Goal: Information Seeking & Learning: Learn about a topic

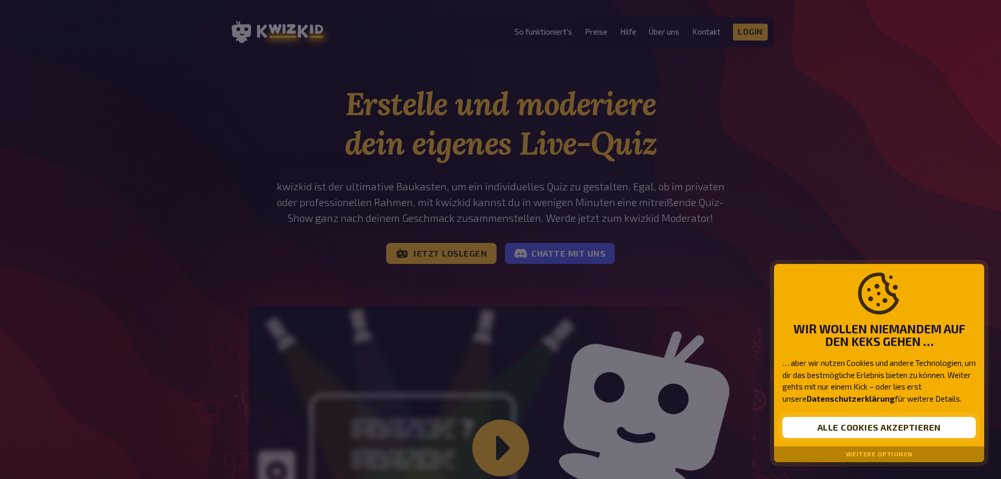
click at [900, 426] on button "Alle Cookies akzeptieren" at bounding box center [879, 427] width 193 height 21
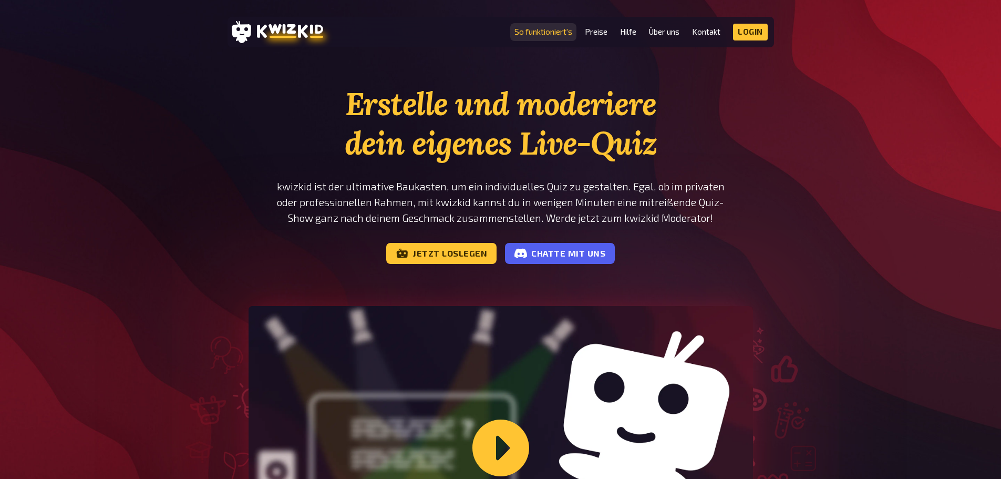
click at [560, 33] on link "So funktioniert's" at bounding box center [543, 31] width 58 height 9
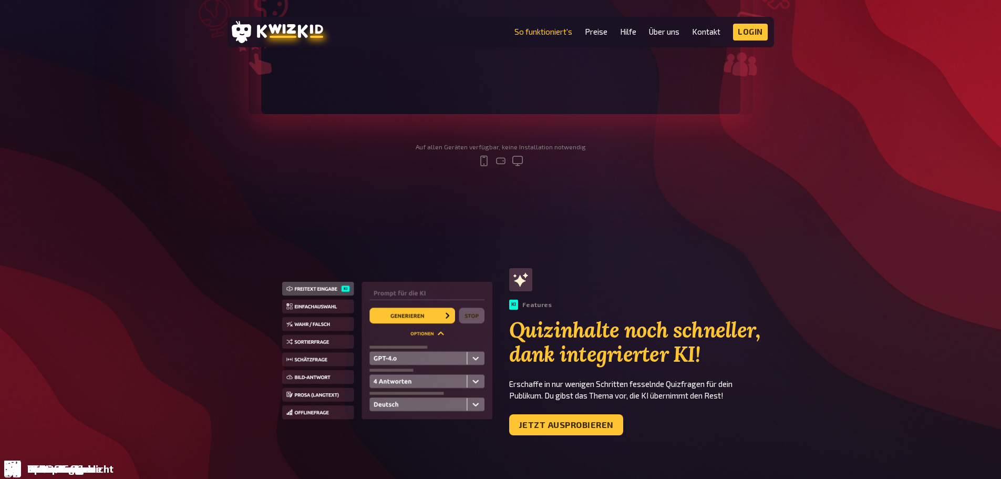
scroll to position [473, 0]
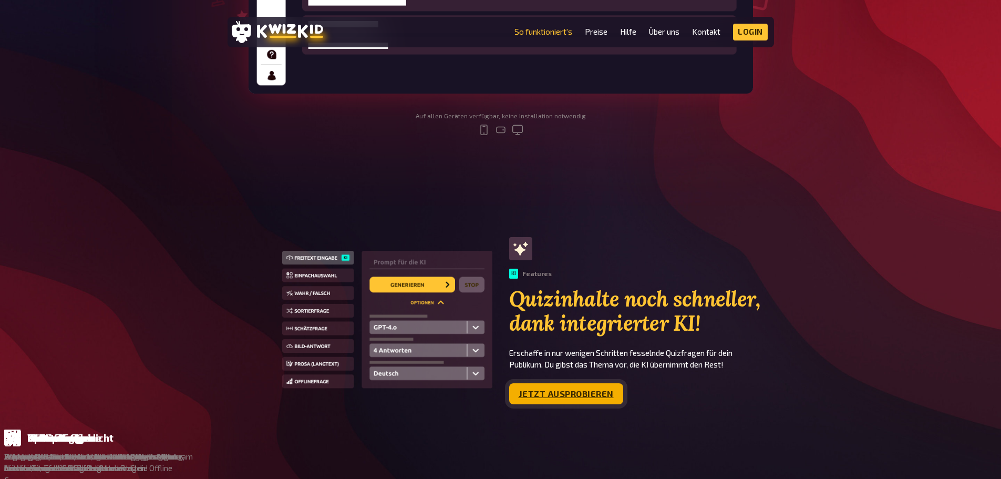
click at [530, 391] on link "Jetzt ausprobieren" at bounding box center [566, 393] width 114 height 21
click at [597, 33] on link "Preise" at bounding box center [596, 31] width 23 height 9
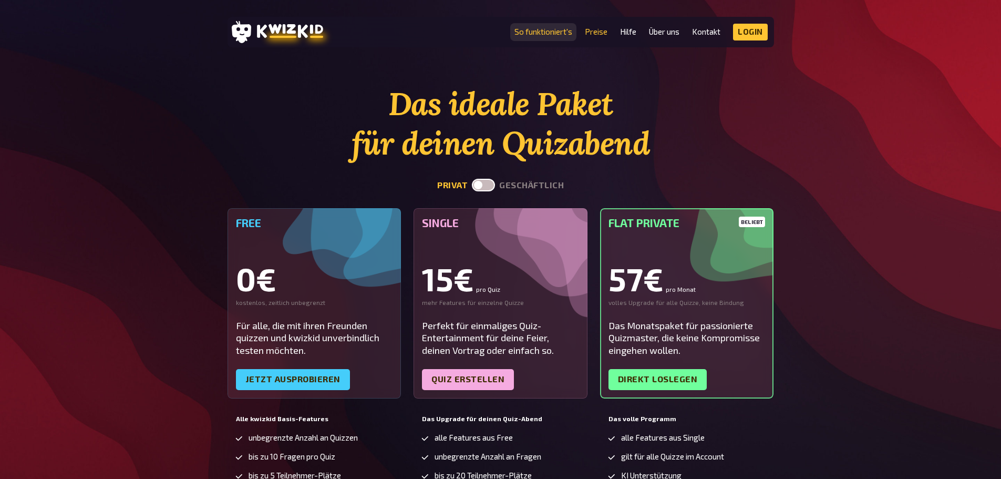
click at [521, 34] on link "So funktioniert's" at bounding box center [543, 31] width 58 height 9
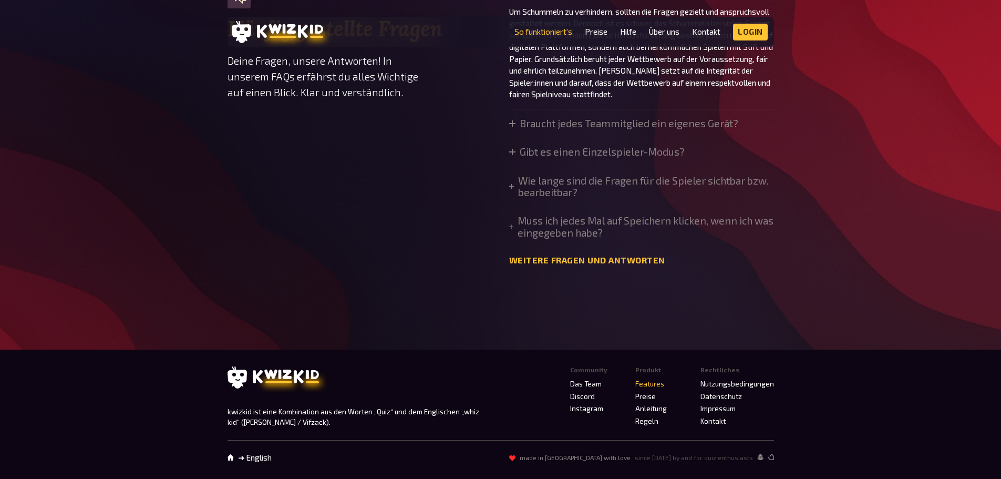
scroll to position [3574, 0]
click at [551, 129] on summary "Braucht jedes Teammitglied ein eigenes Gerät?" at bounding box center [623, 124] width 229 height 12
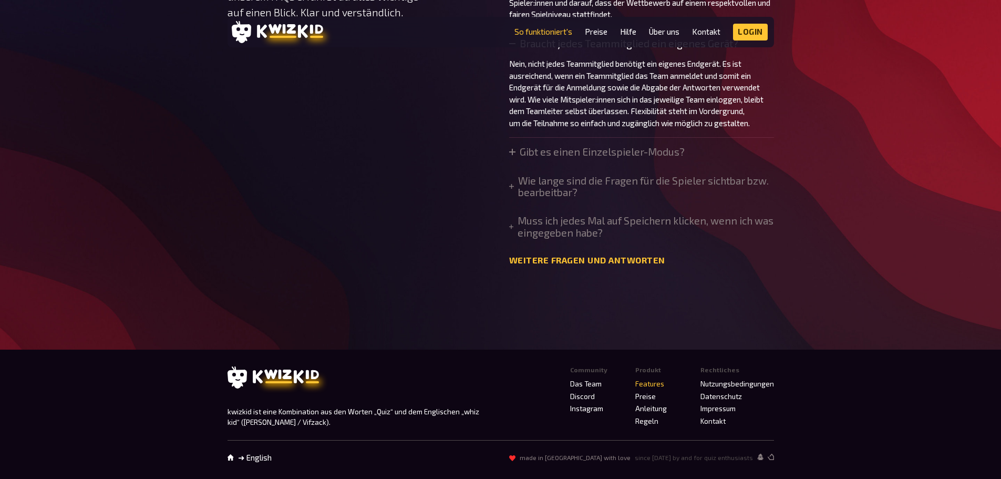
scroll to position [3731, 0]
click at [563, 265] on link "Weitere Fragen und Antworten" at bounding box center [587, 260] width 156 height 10
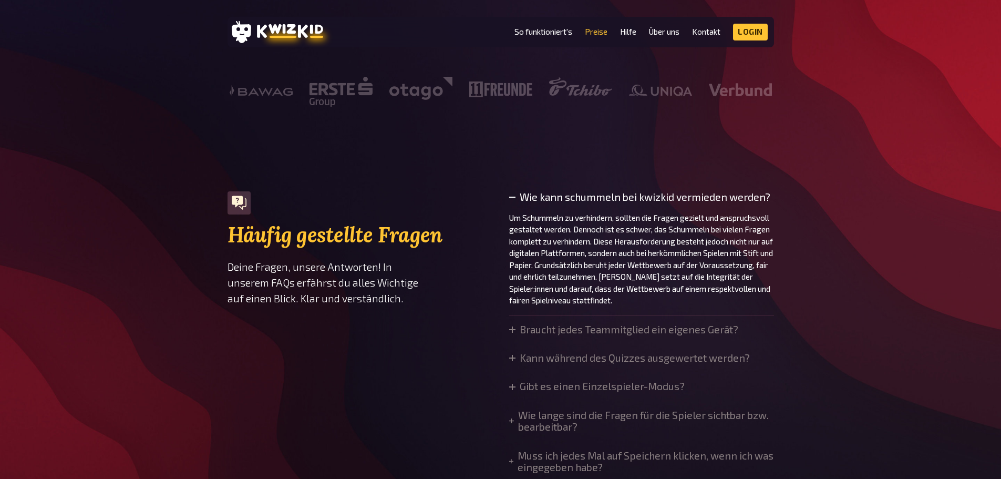
scroll to position [490, 0]
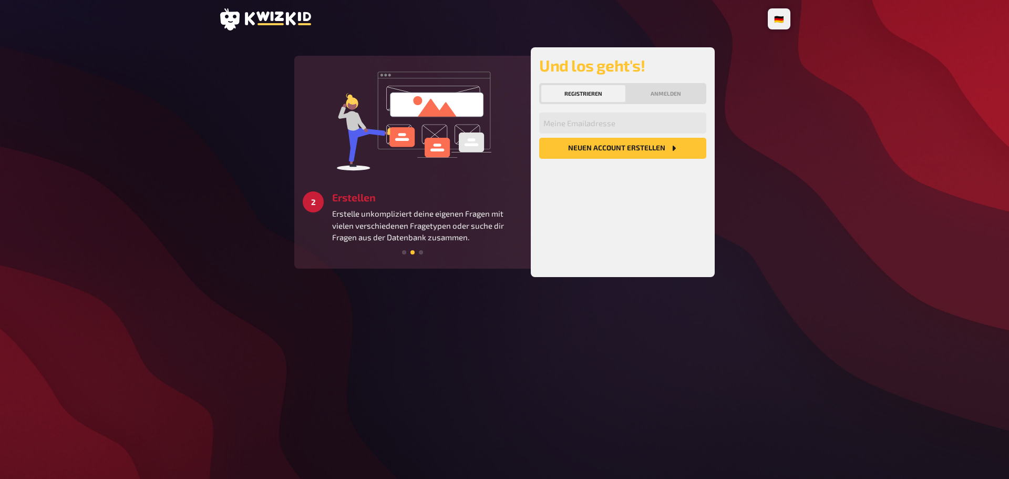
drag, startPoint x: 523, startPoint y: 245, endPoint x: 523, endPoint y: 236, distance: 8.9
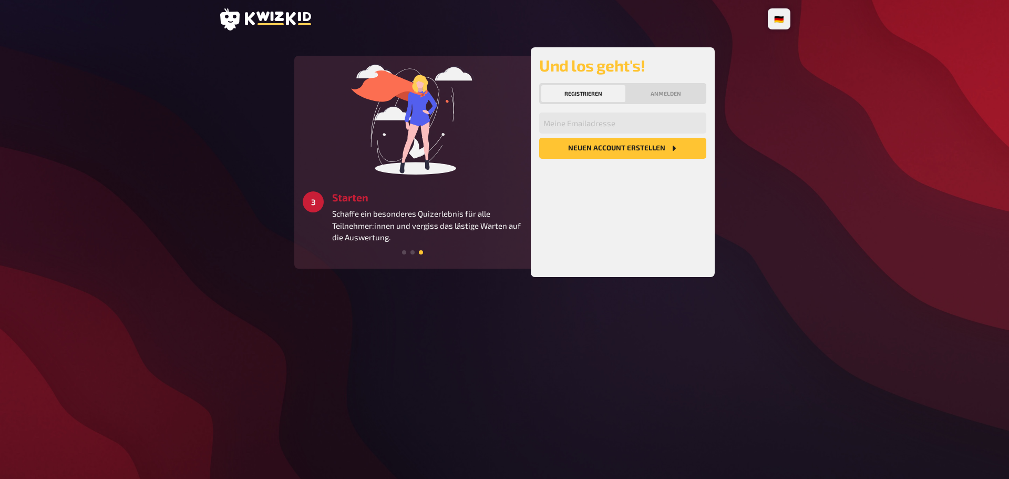
click at [262, 22] on icon at bounding box center [265, 19] width 92 height 22
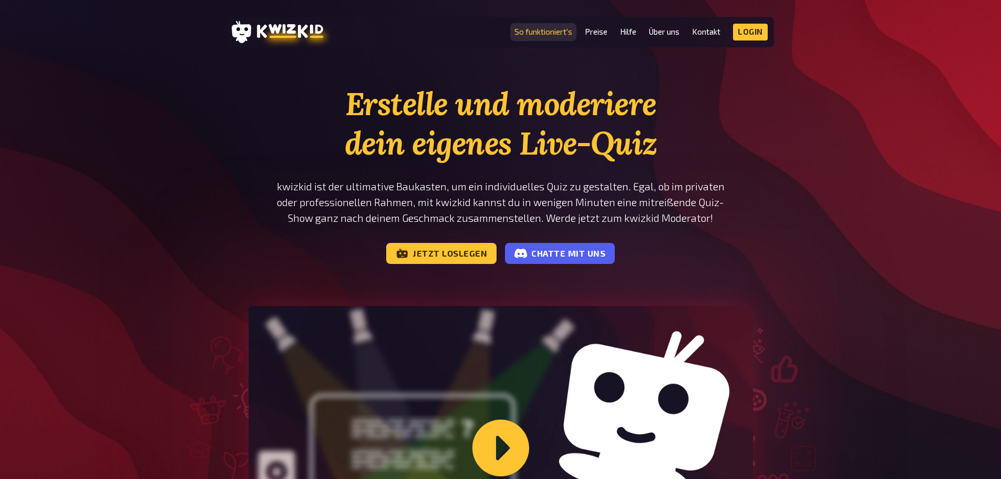
click at [552, 35] on link "So funktioniert's" at bounding box center [543, 31] width 58 height 9
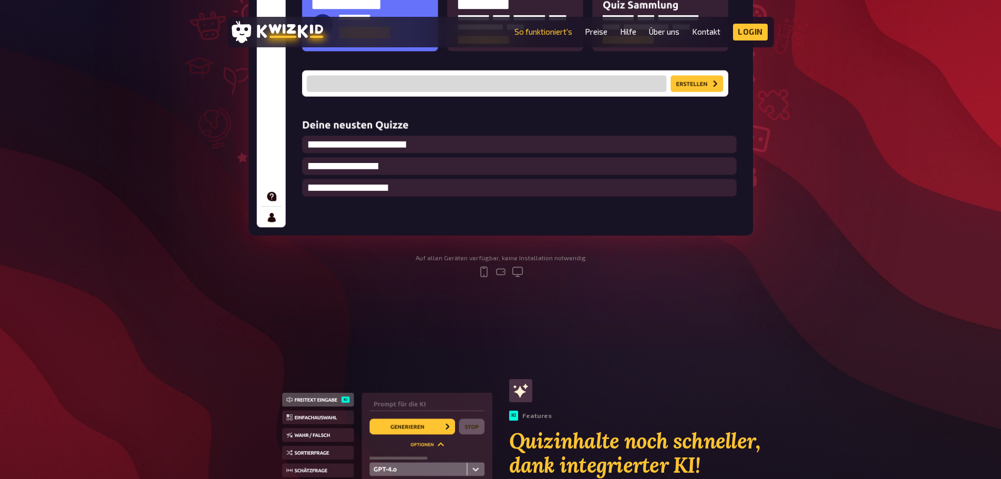
scroll to position [473, 0]
